Goal: Information Seeking & Learning: Learn about a topic

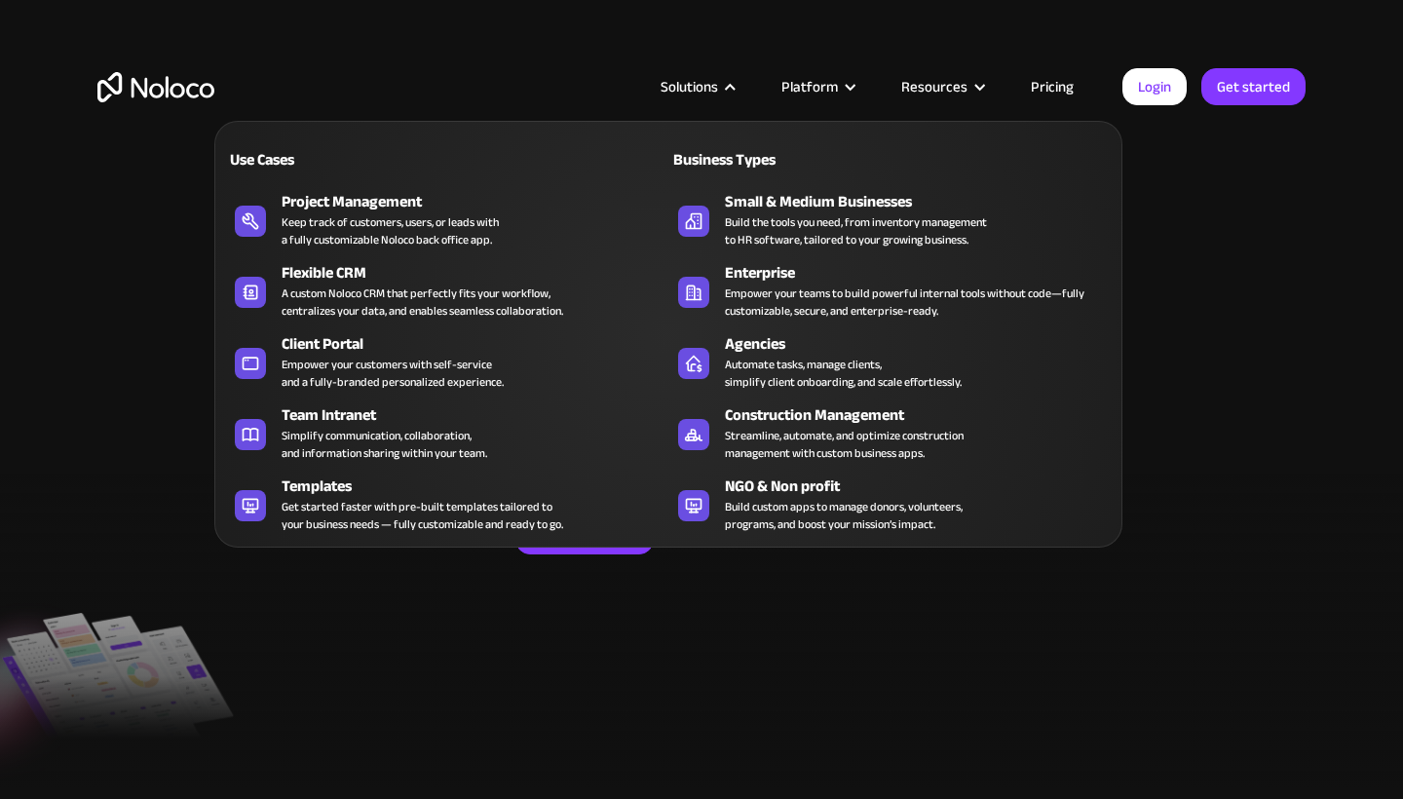
click at [733, 74] on div "Solutions" at bounding box center [696, 86] width 121 height 25
click at [718, 81] on div "Solutions" at bounding box center [690, 86] width 58 height 25
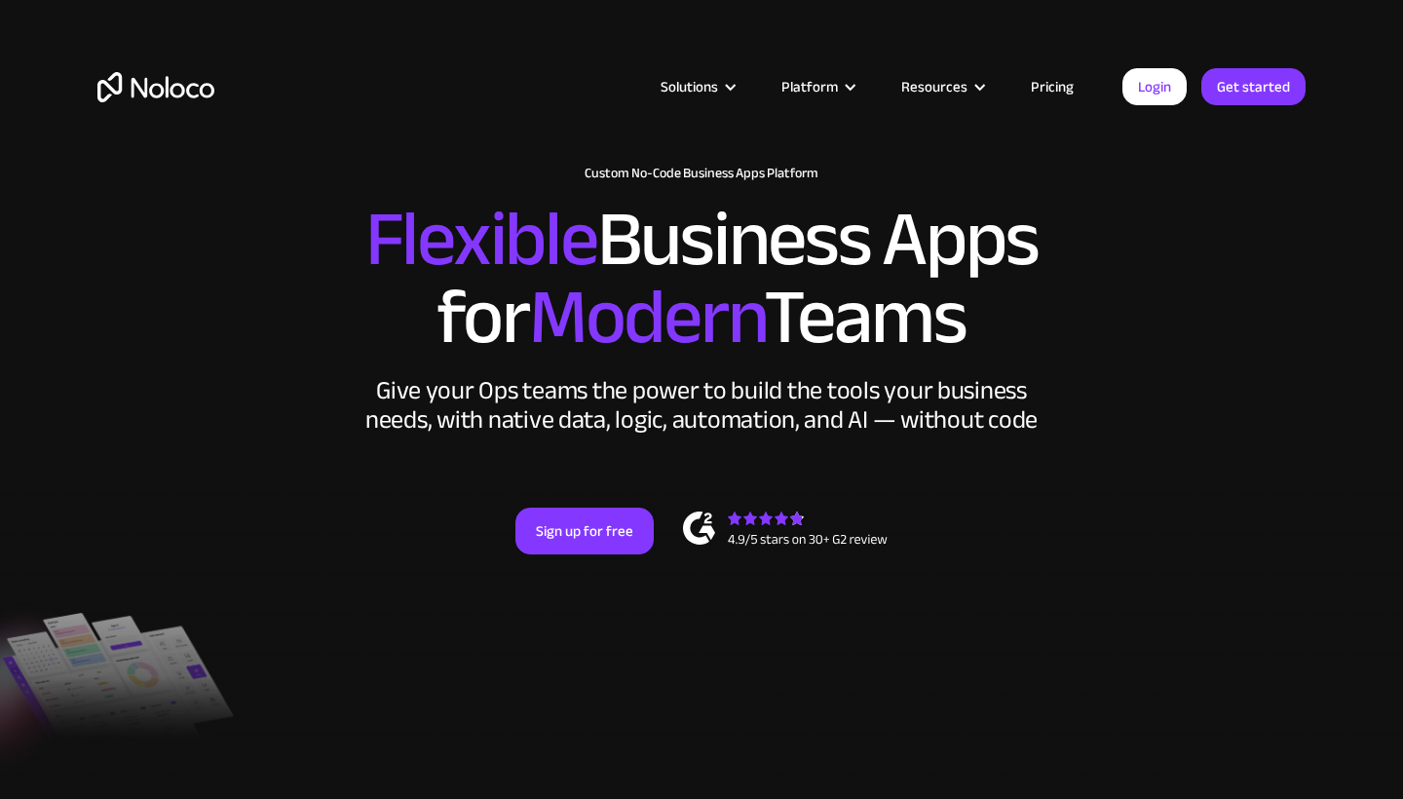
click at [718, 81] on div "Solutions" at bounding box center [690, 86] width 58 height 25
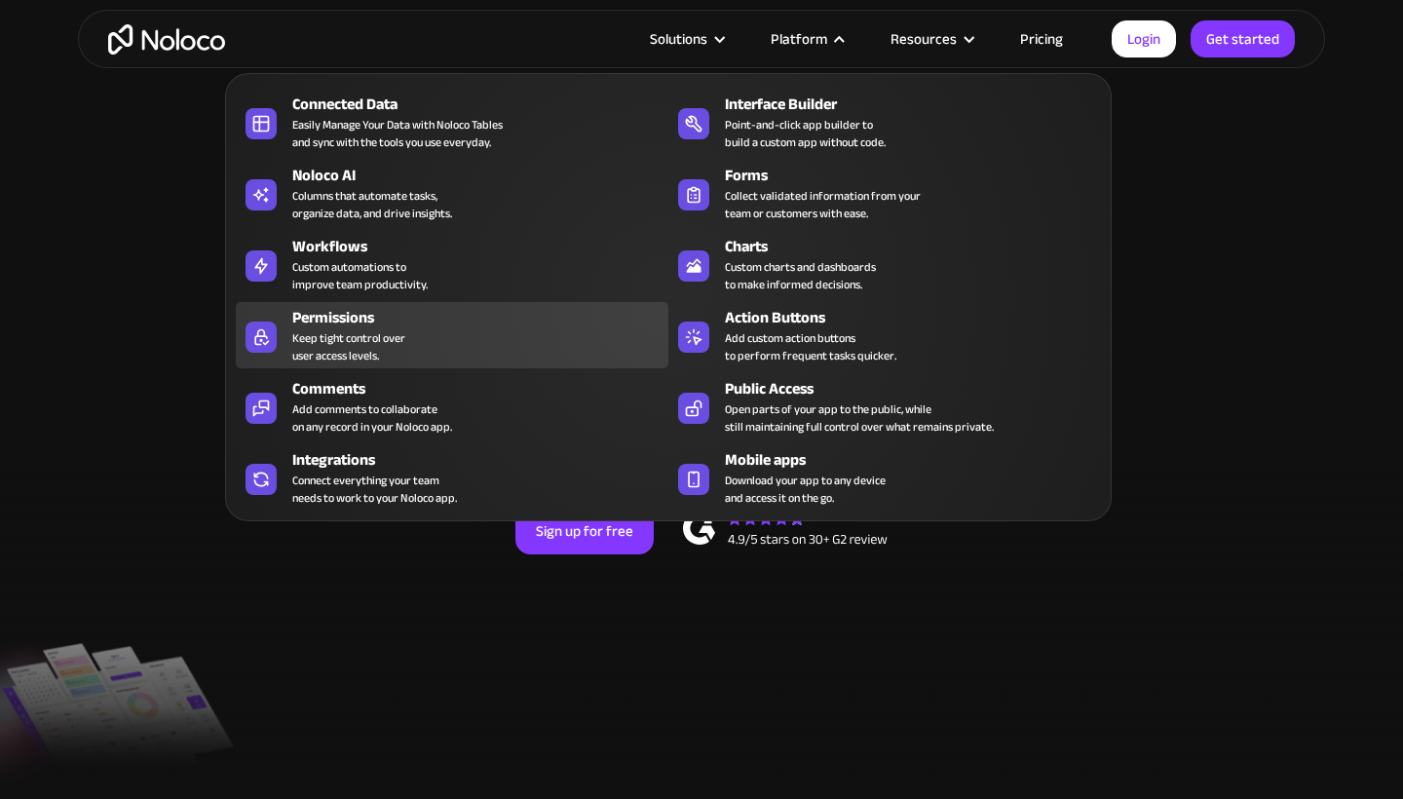
scroll to position [225, 0]
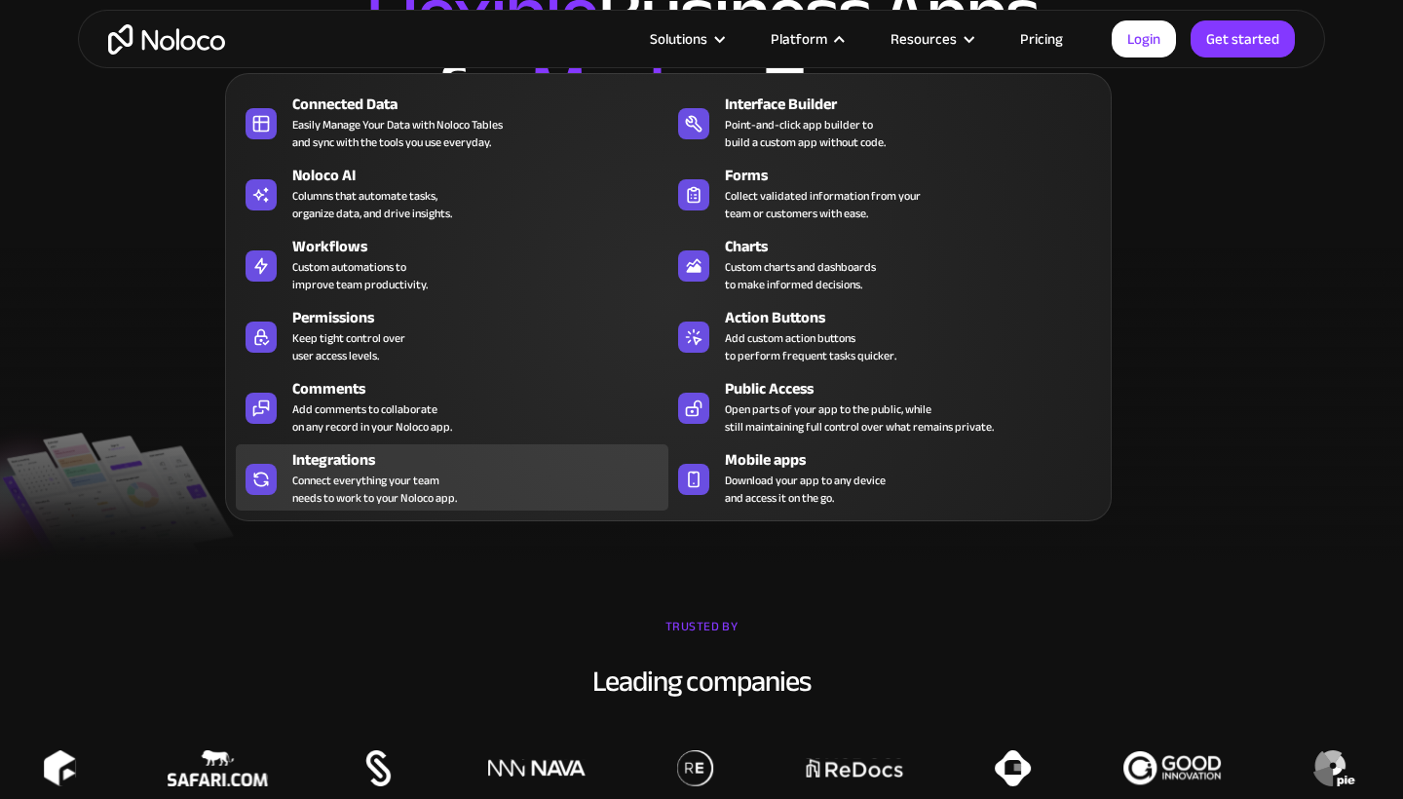
click at [444, 480] on div "Connect everything your team needs to work to your Noloco app." at bounding box center [374, 489] width 165 height 35
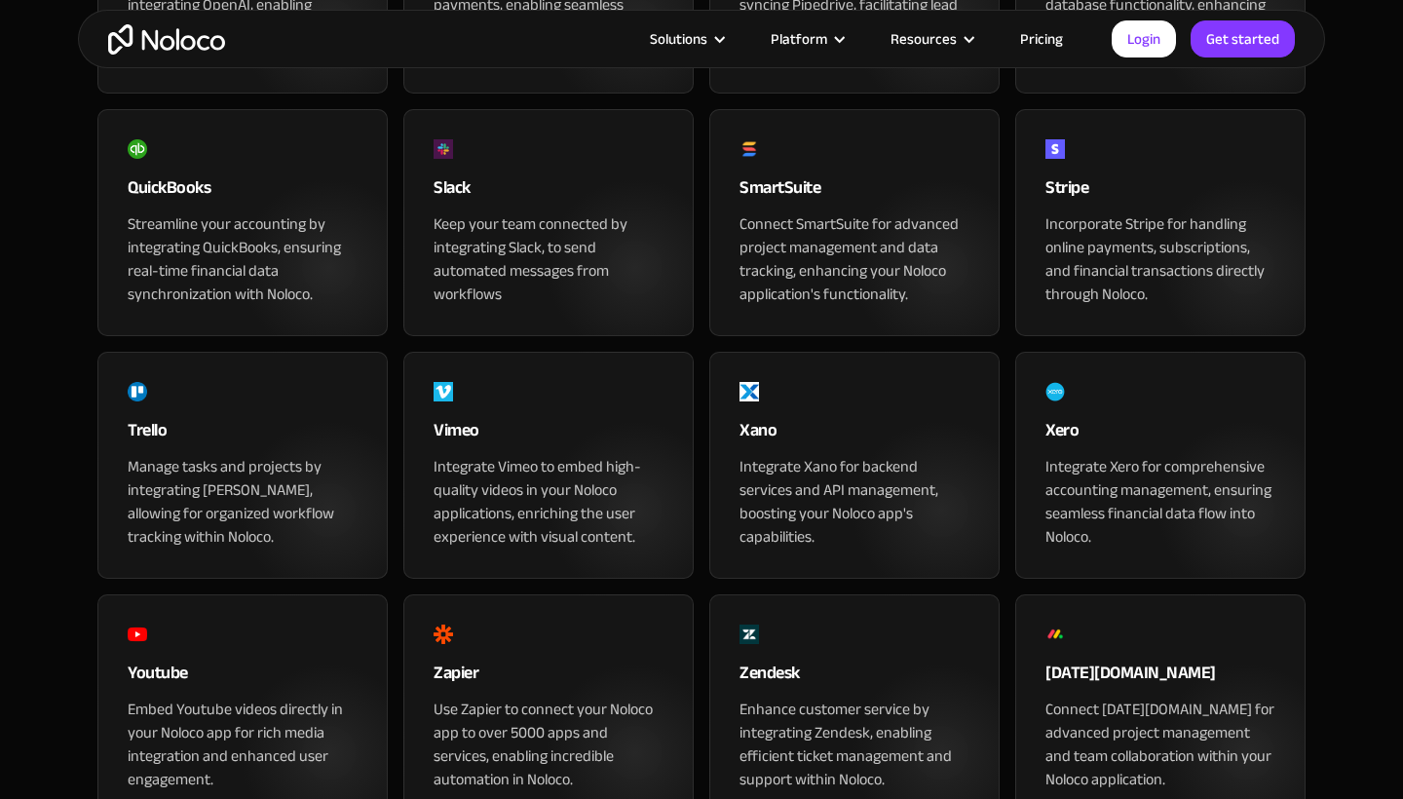
scroll to position [1980, 0]
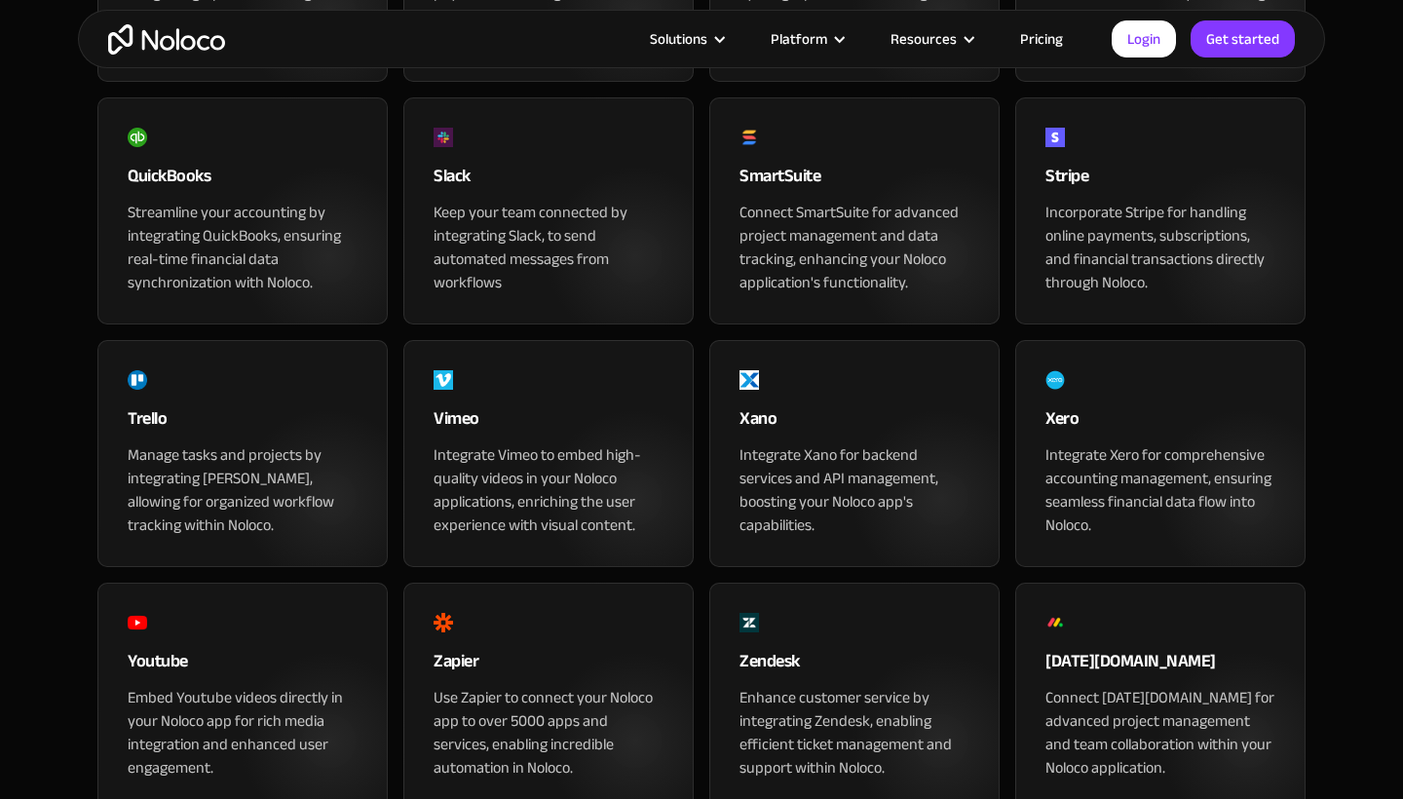
drag, startPoint x: 117, startPoint y: 283, endPoint x: 162, endPoint y: 295, distance: 46.6
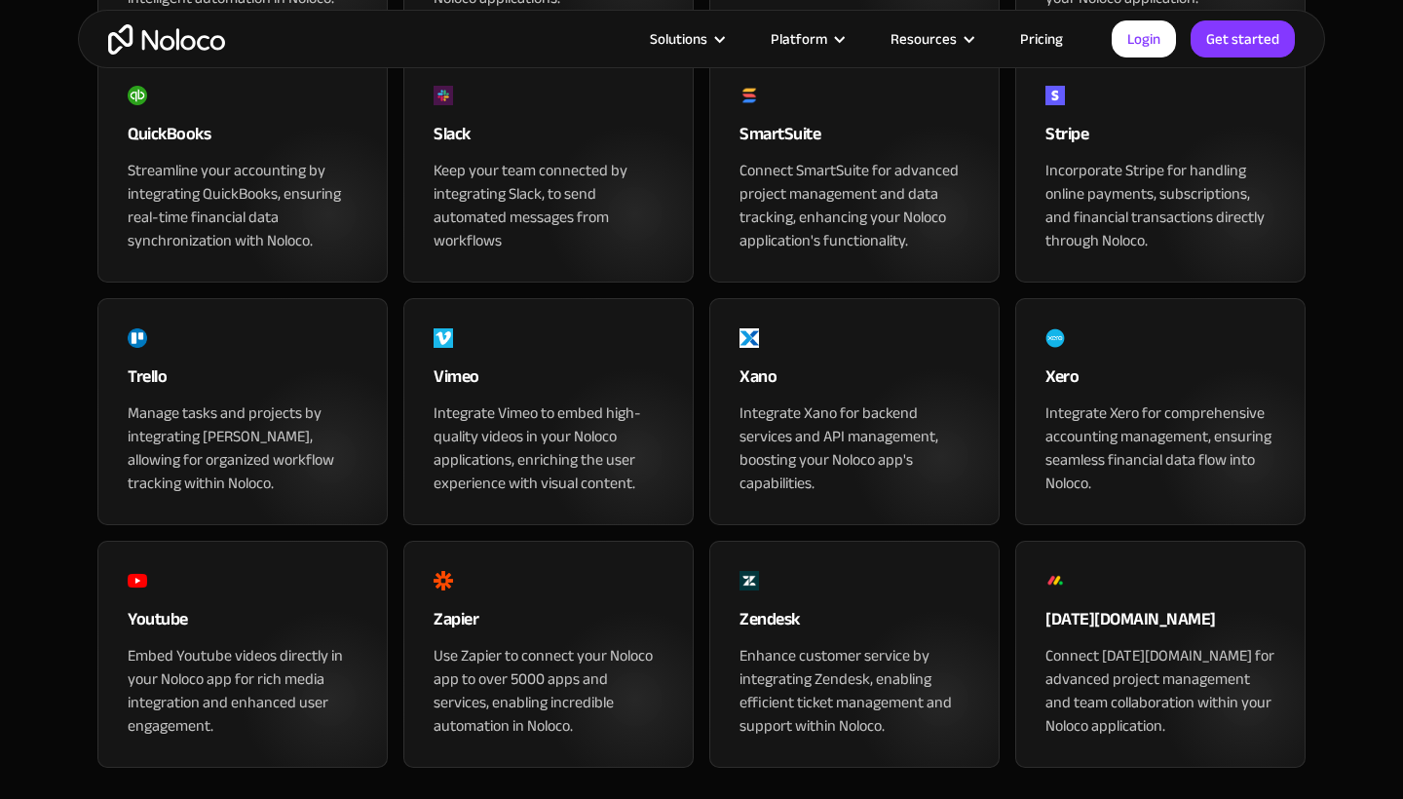
scroll to position [2028, 0]
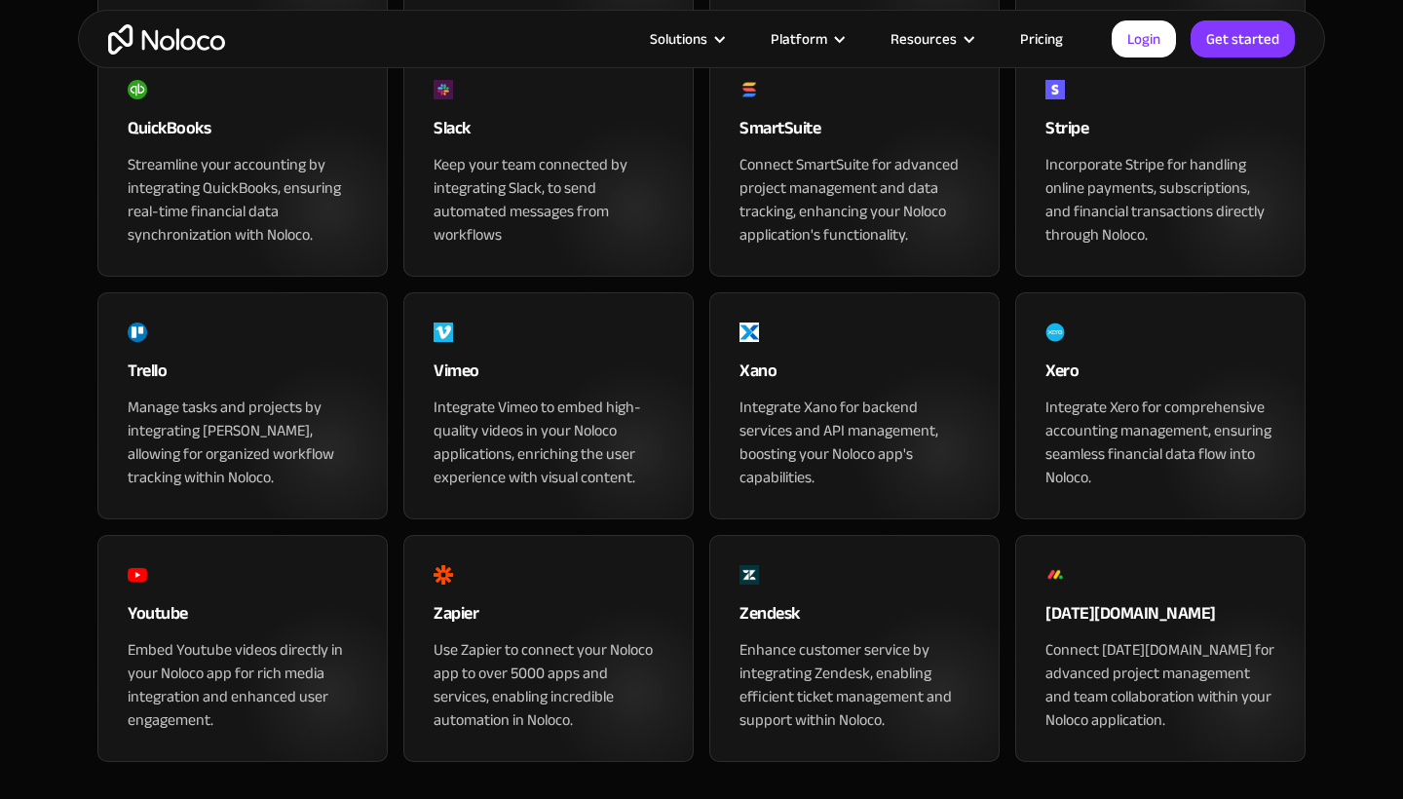
click at [1050, 53] on div "Solutions Use Cases Business Types Project Management Keep track of customers, …" at bounding box center [702, 39] width 1248 height 58
click at [1040, 48] on link "Pricing" at bounding box center [1042, 38] width 92 height 25
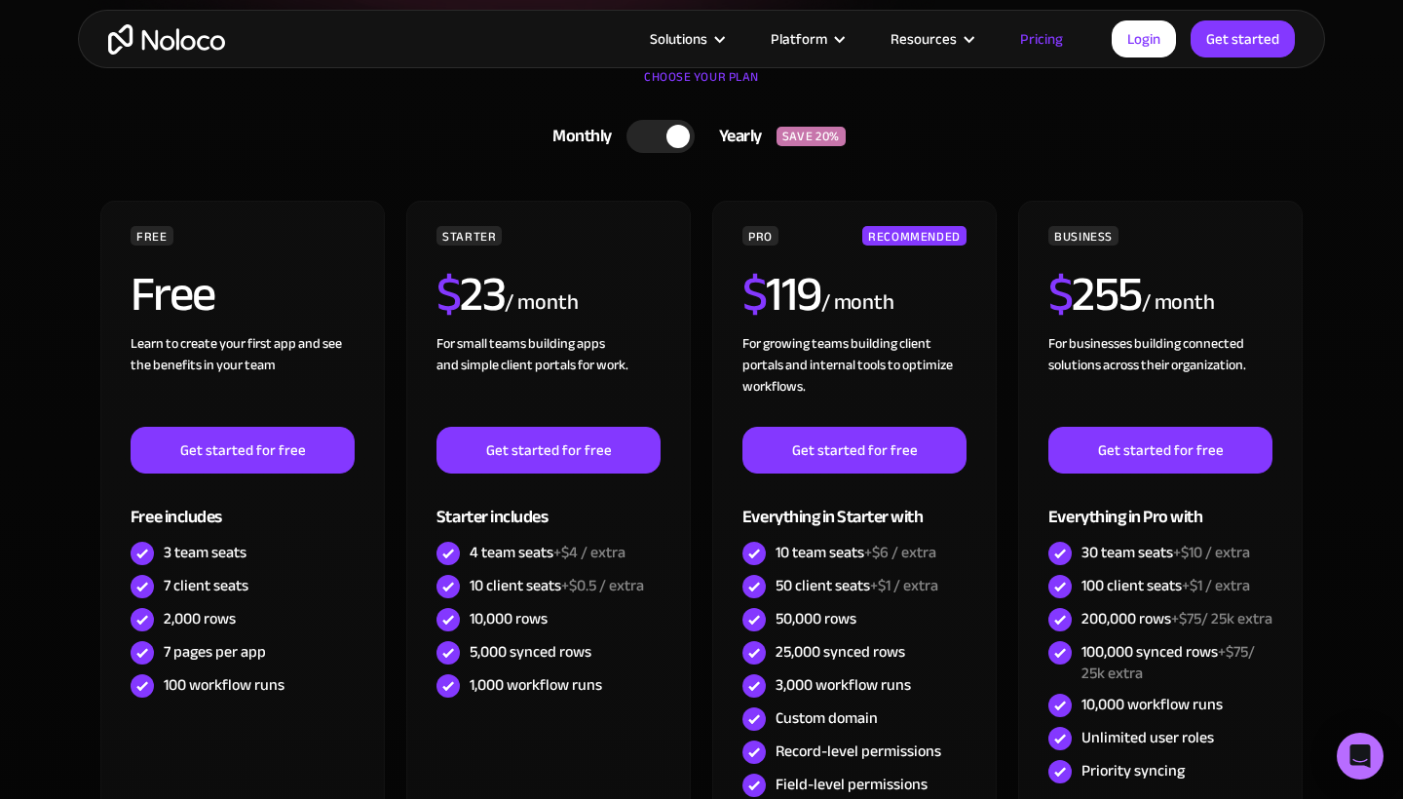
scroll to position [448, 0]
click at [1040, 48] on link "Pricing" at bounding box center [1042, 38] width 92 height 25
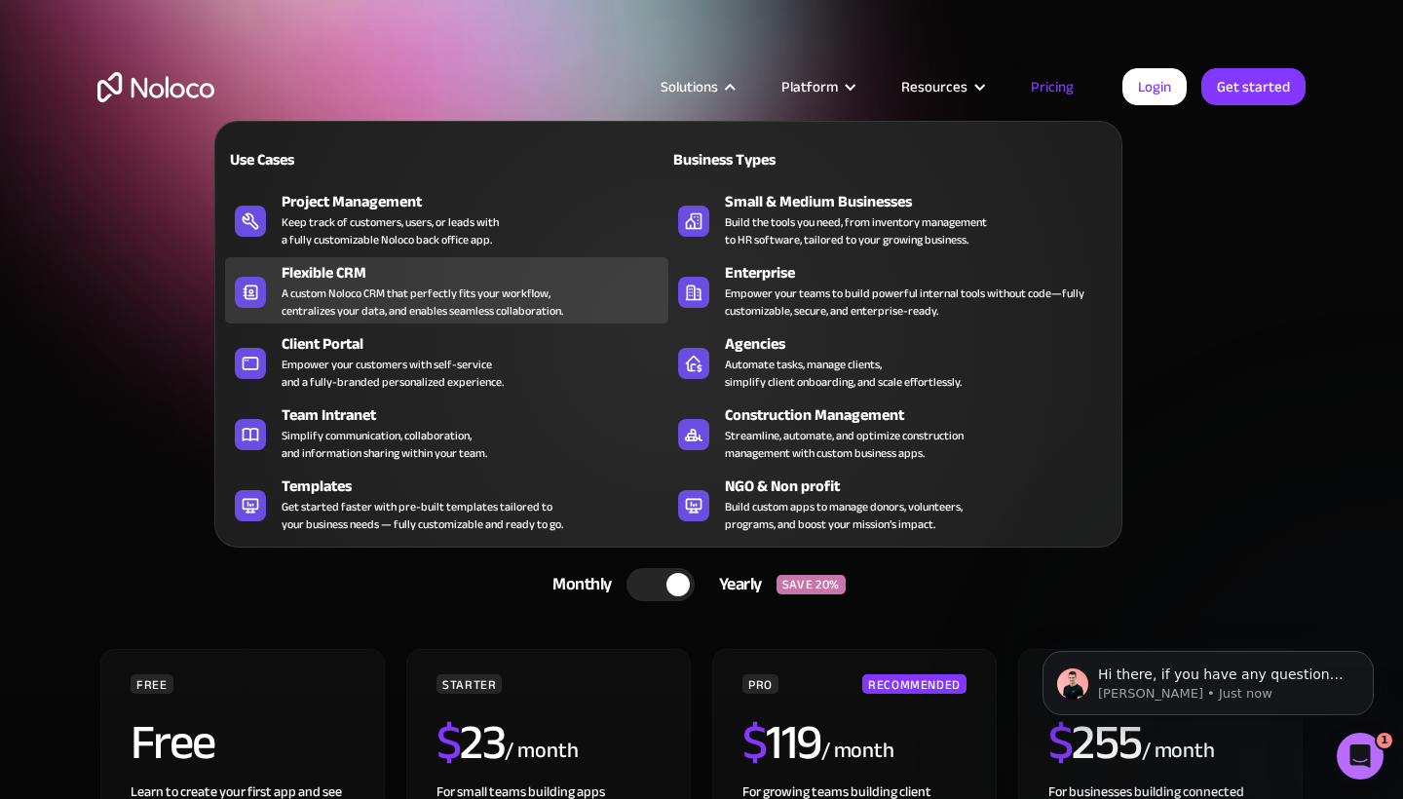
click at [497, 321] on link "Flexible CRM A custom Noloco CRM that perfectly fits your workflow, centralizes…" at bounding box center [446, 290] width 443 height 66
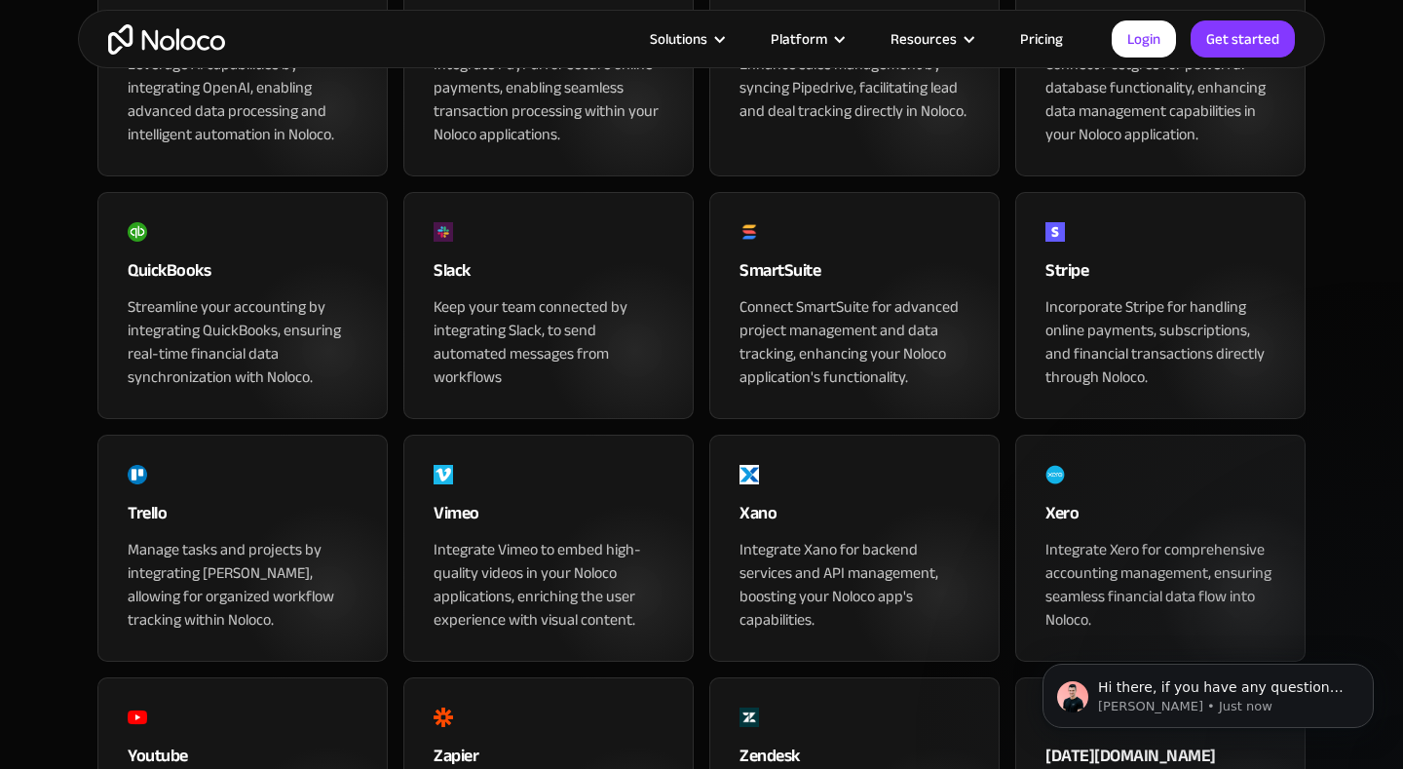
scroll to position [1686, 0]
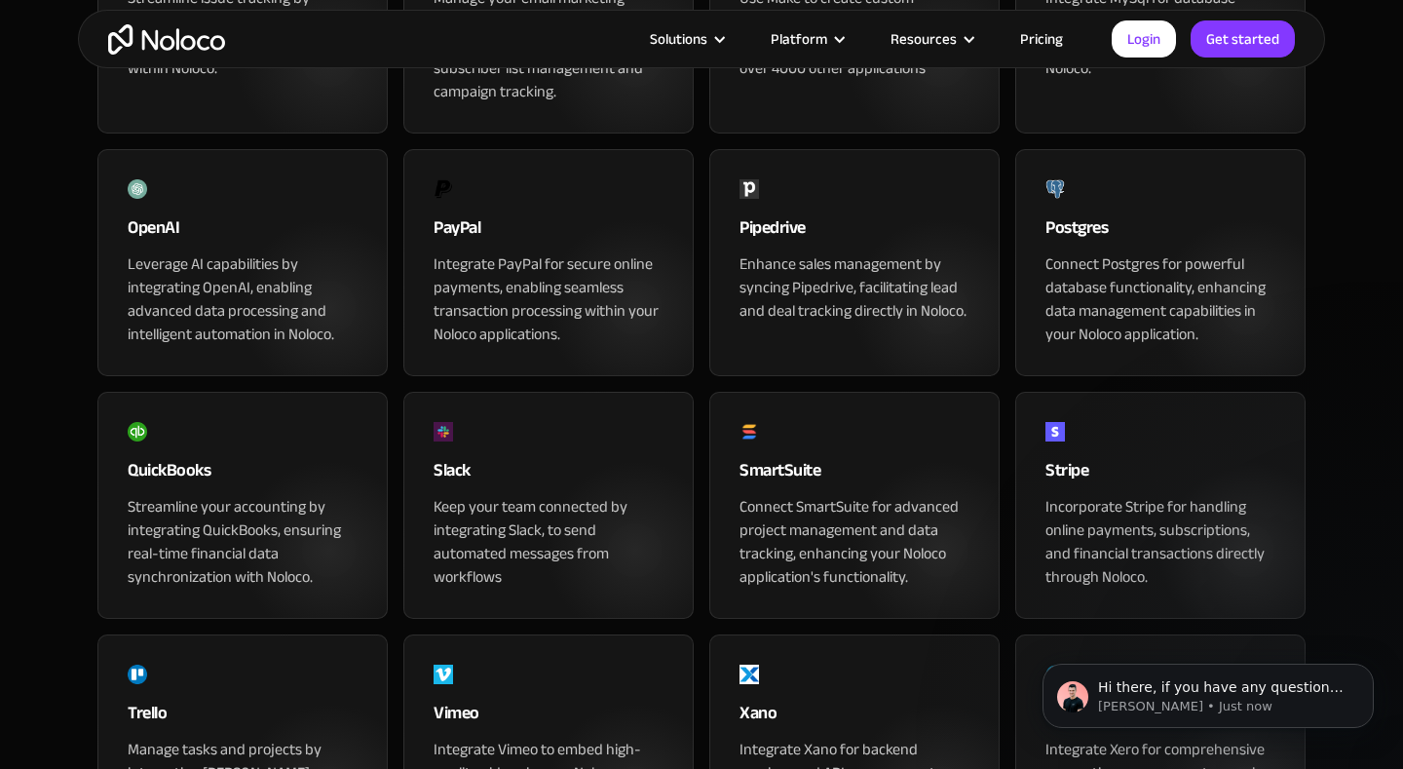
click at [177, 345] on div "Leverage AI capabilities by integrating OpenAI, enabling advanced data processi…" at bounding box center [243, 299] width 230 height 94
